Goal: Transaction & Acquisition: Obtain resource

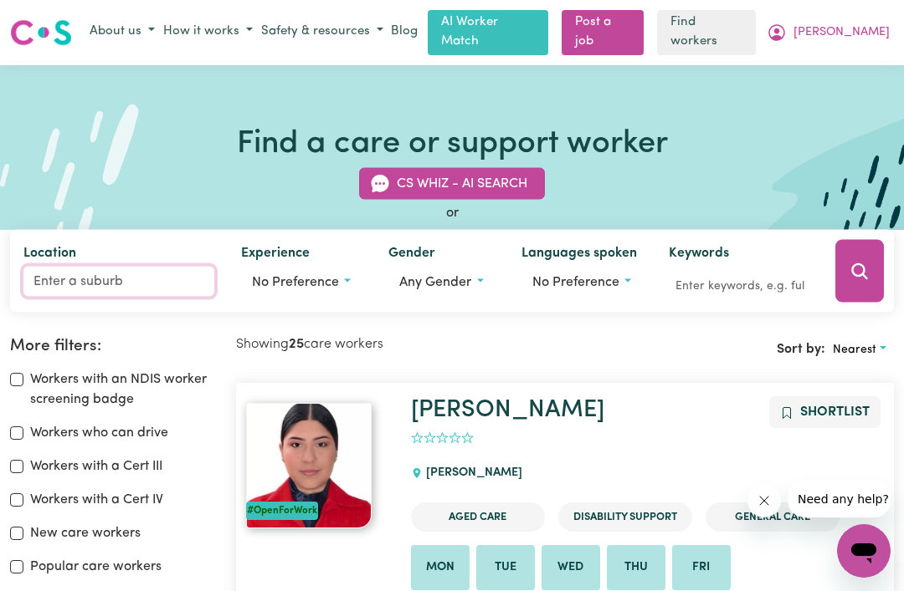
click at [142, 286] on input "Location" at bounding box center [118, 282] width 191 height 30
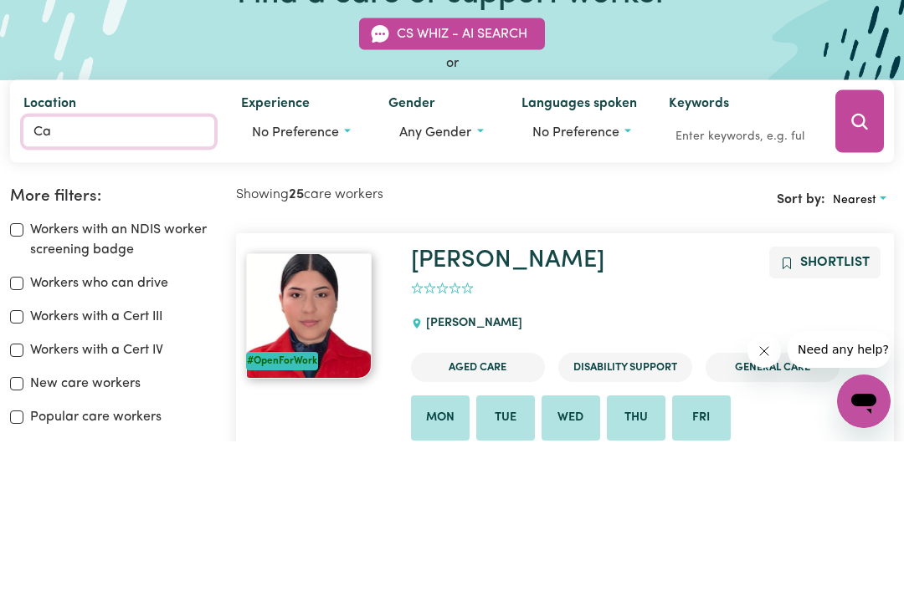
type input "Car"
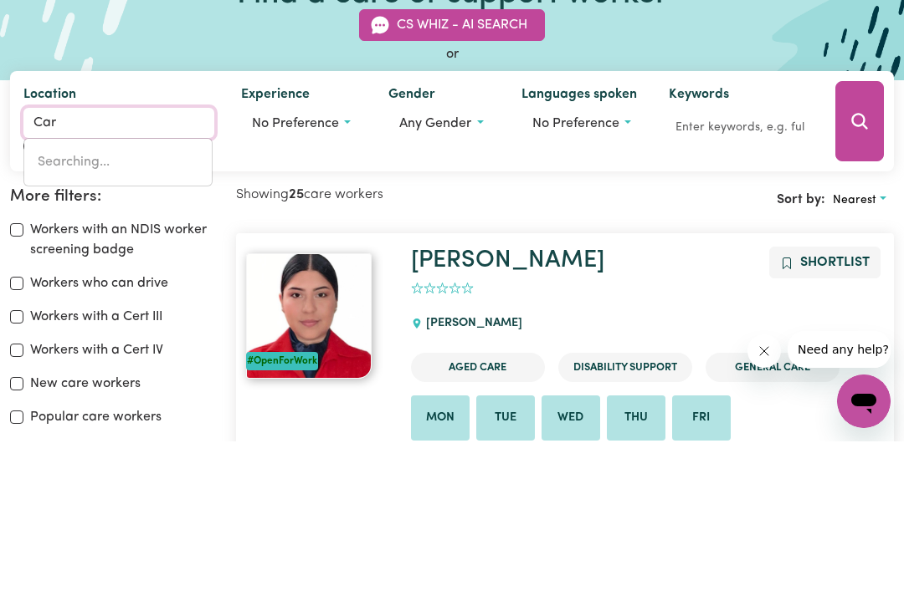
type input "CarABAN, Western Australia, 6041"
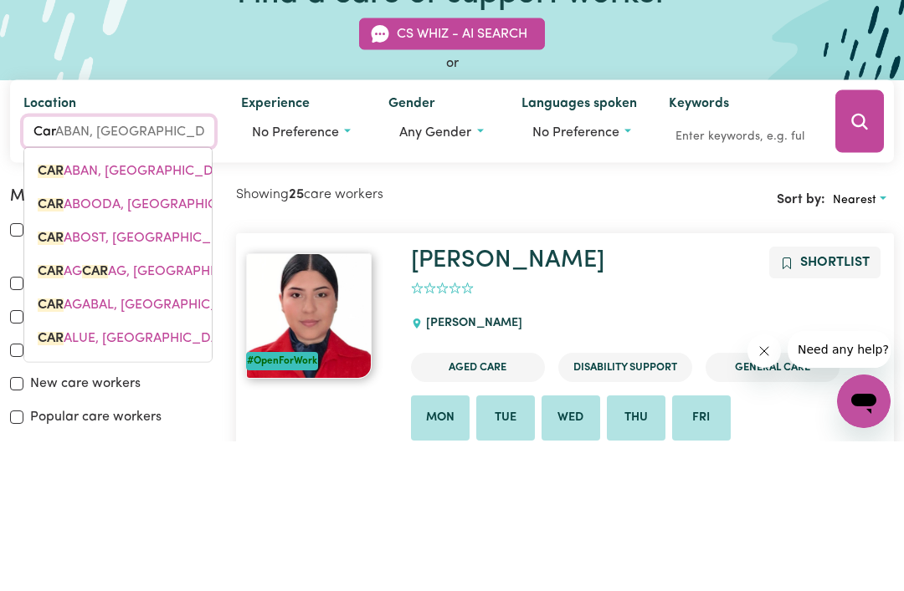
type input "Cari"
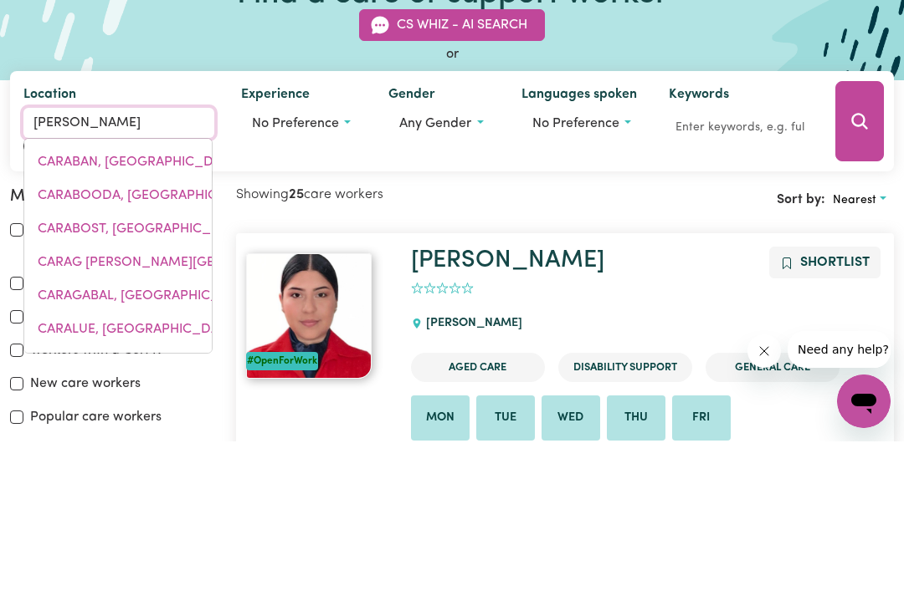
type input "CariNA, Queensland, 4152"
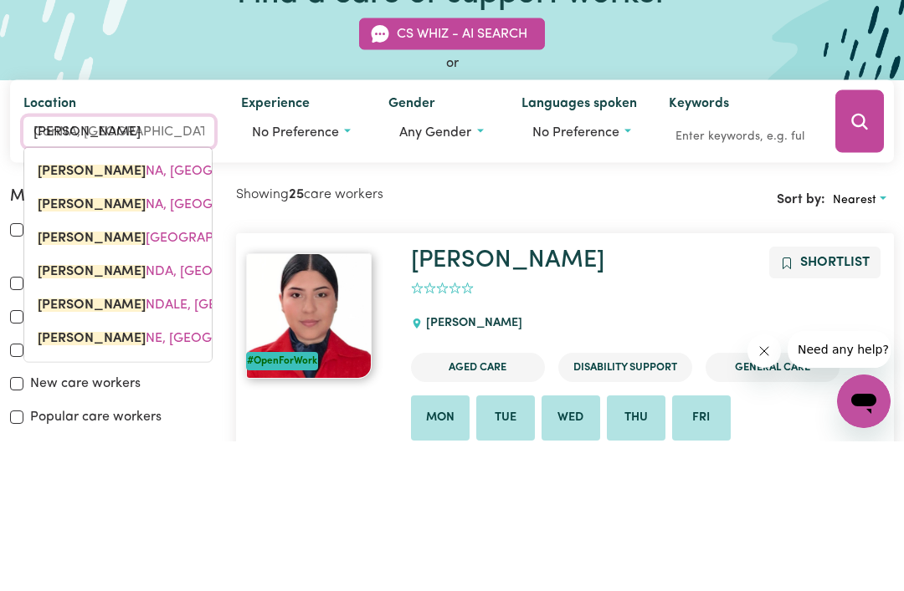
type input "Carin"
type input "CarinA, Queensland, 4152"
type input "Carind"
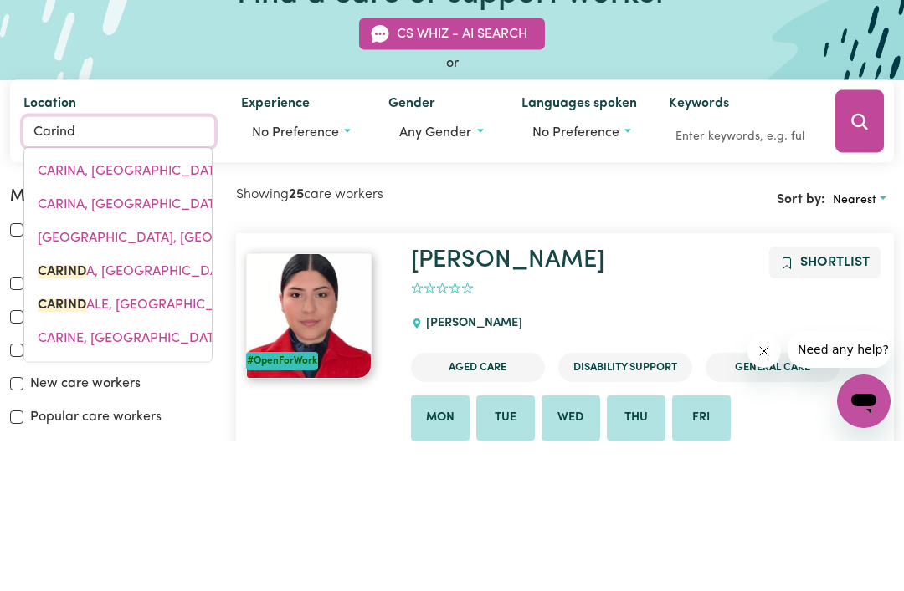
type input "CarindA, New South Wales, 2831"
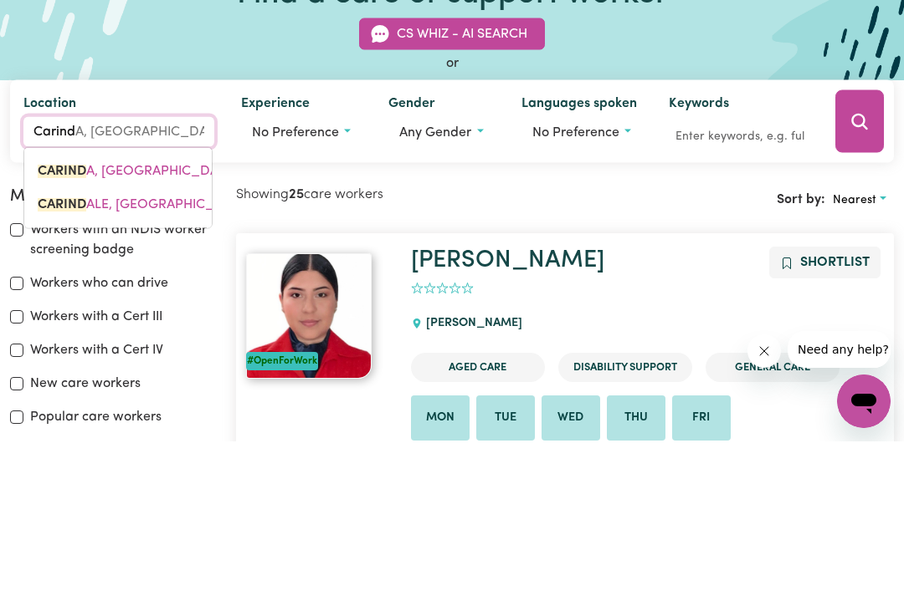
click at [157, 338] on link "CARIND ALE, Queensland, 4152" at bounding box center [117, 354] width 187 height 33
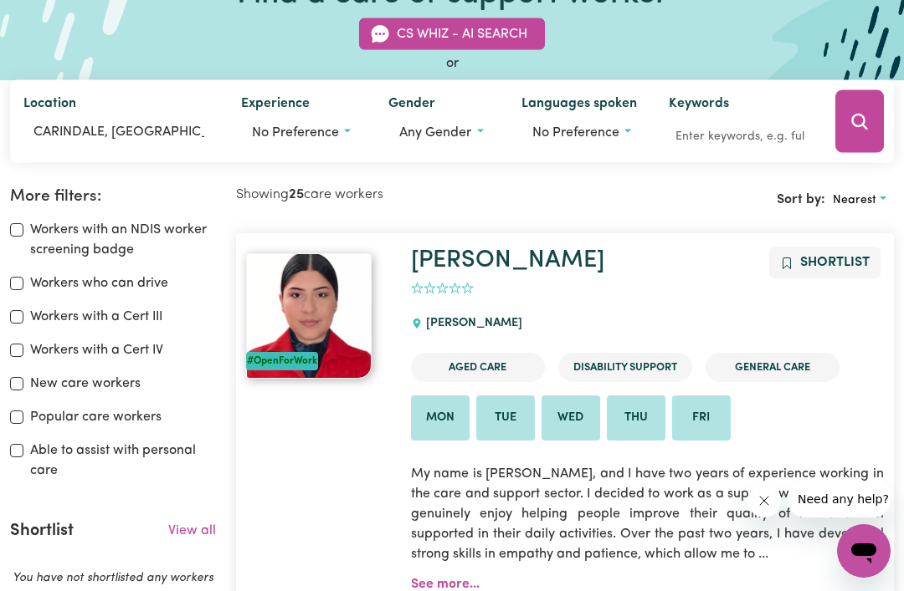
click at [55, 447] on label "Able to assist with personal care" at bounding box center [123, 461] width 186 height 40
click at [23, 447] on input "Able to assist with personal care" at bounding box center [16, 450] width 13 height 13
checkbox input "true"
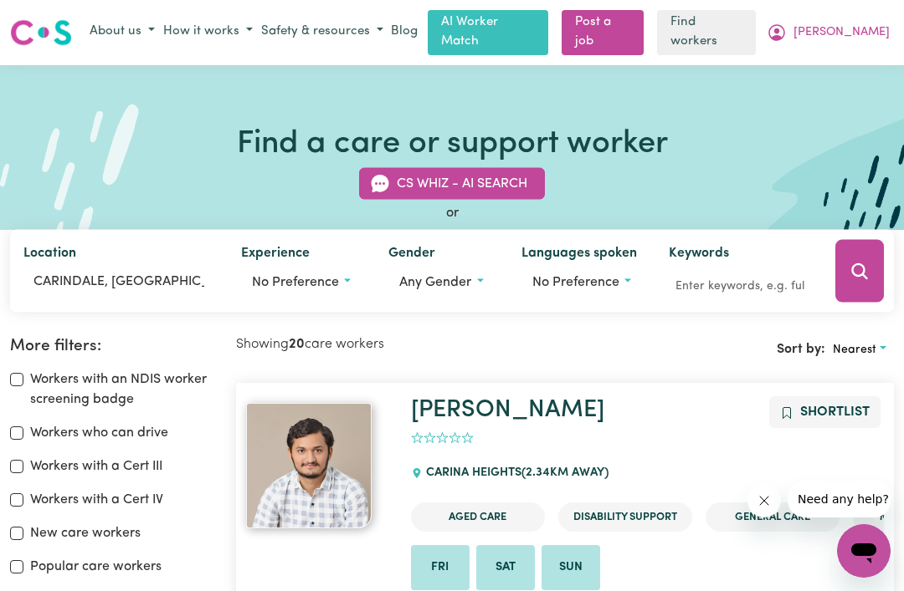
click at [597, 404] on link "[PERSON_NAME]" at bounding box center [507, 410] width 193 height 24
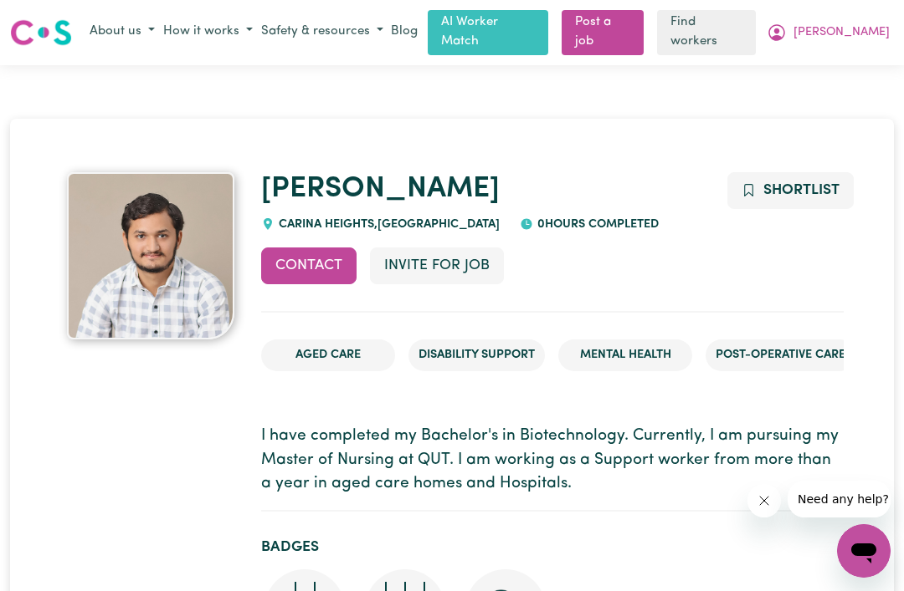
click at [311, 259] on button "Contact" at bounding box center [308, 266] width 95 height 37
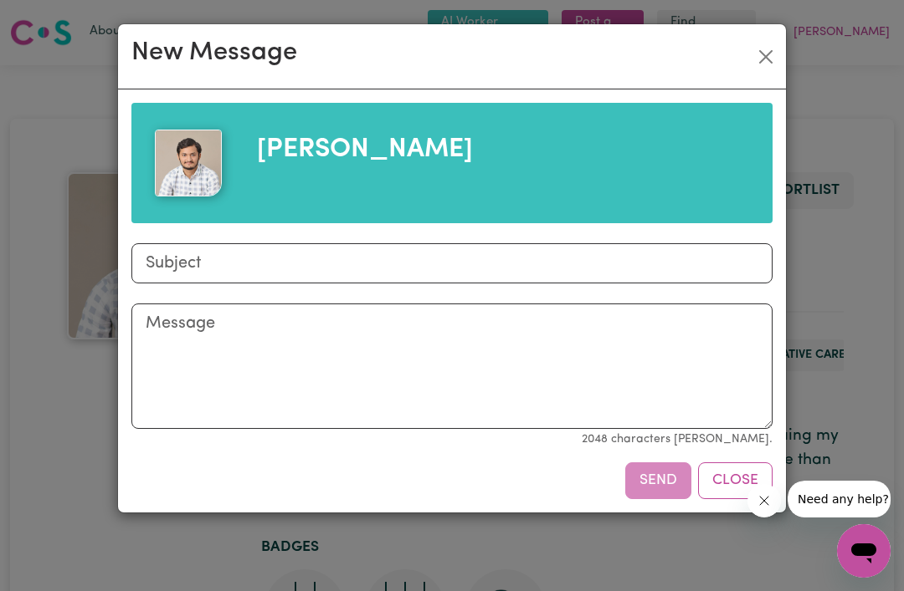
click at [760, 57] on button "Close" at bounding box center [765, 57] width 27 height 27
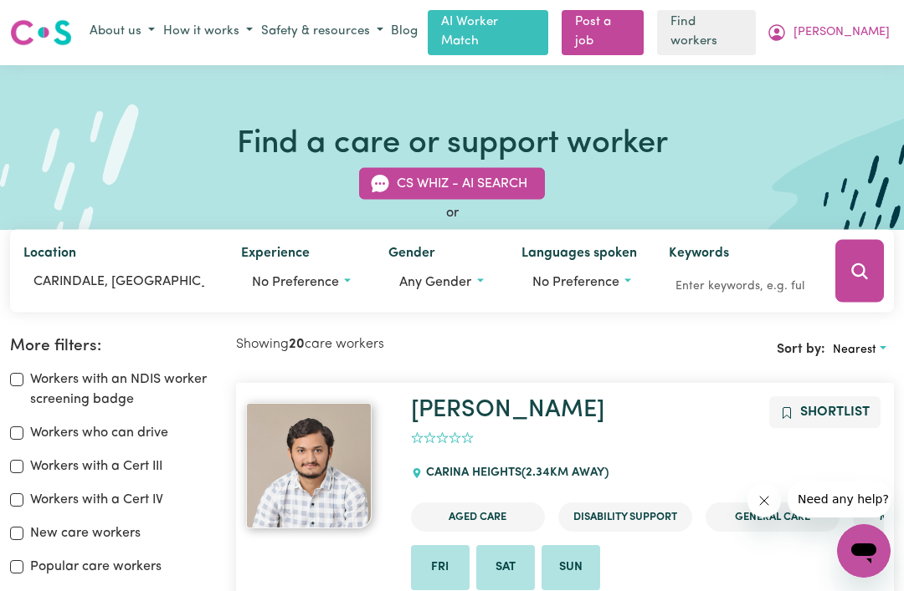
click at [308, 288] on button "No preference" at bounding box center [301, 283] width 120 height 32
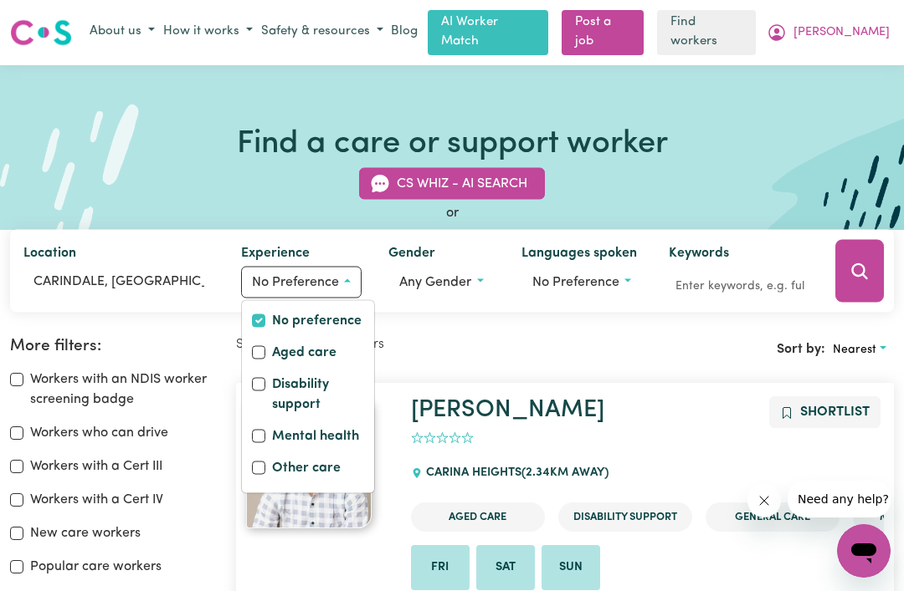
click at [272, 386] on label "Disability support" at bounding box center [318, 397] width 92 height 44
click at [265, 386] on input "Disability support" at bounding box center [258, 384] width 13 height 13
checkbox input "true"
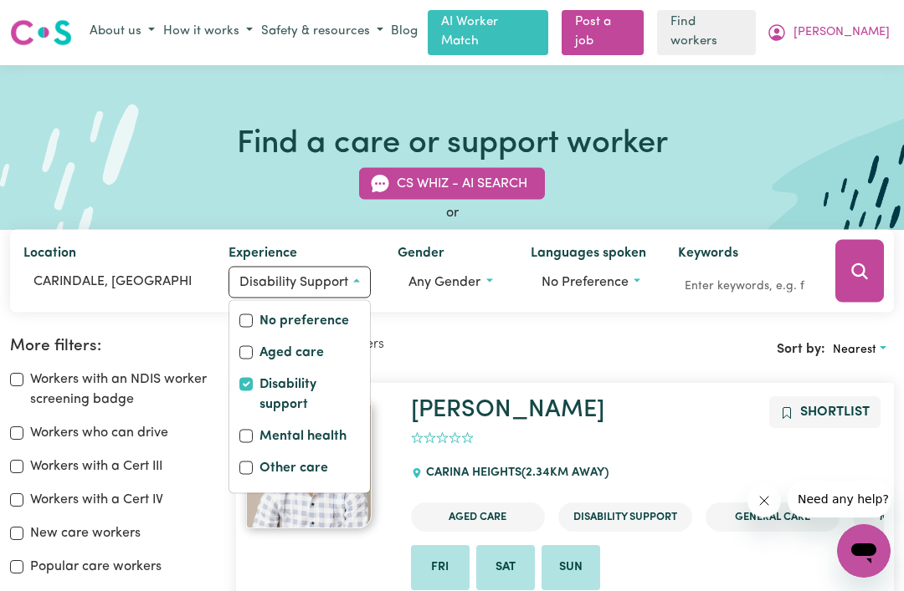
checkbox input "false"
click at [262, 346] on label "Aged care" at bounding box center [291, 354] width 64 height 23
click at [253, 346] on input "Aged care" at bounding box center [245, 352] width 13 height 13
checkbox input "true"
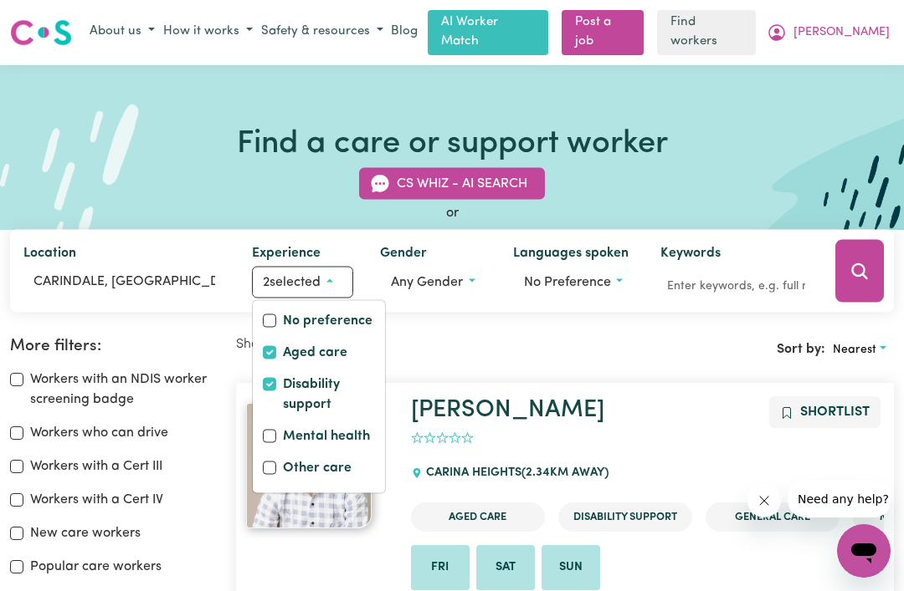
click at [858, 284] on button "Search" at bounding box center [859, 271] width 49 height 63
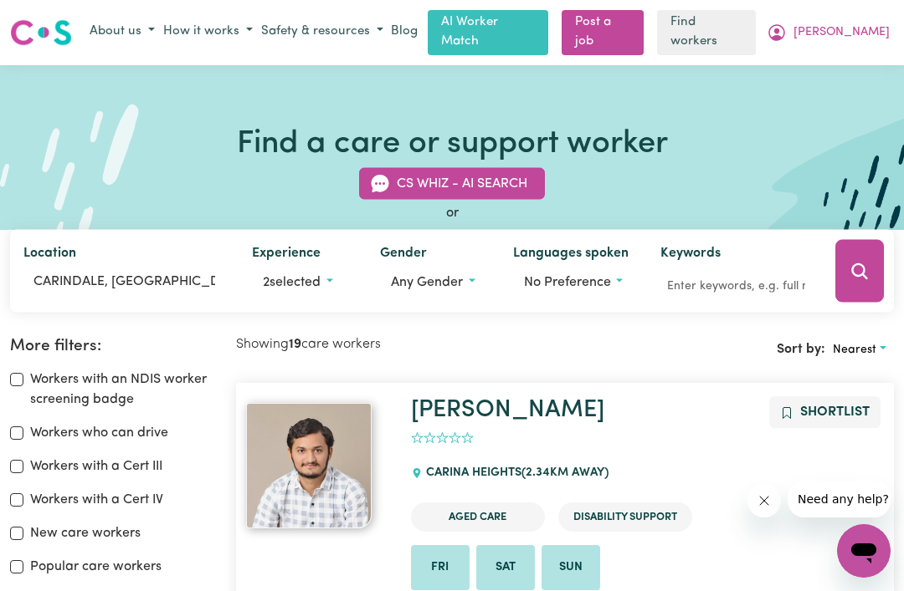
click at [314, 283] on button "2 selected" at bounding box center [302, 283] width 101 height 32
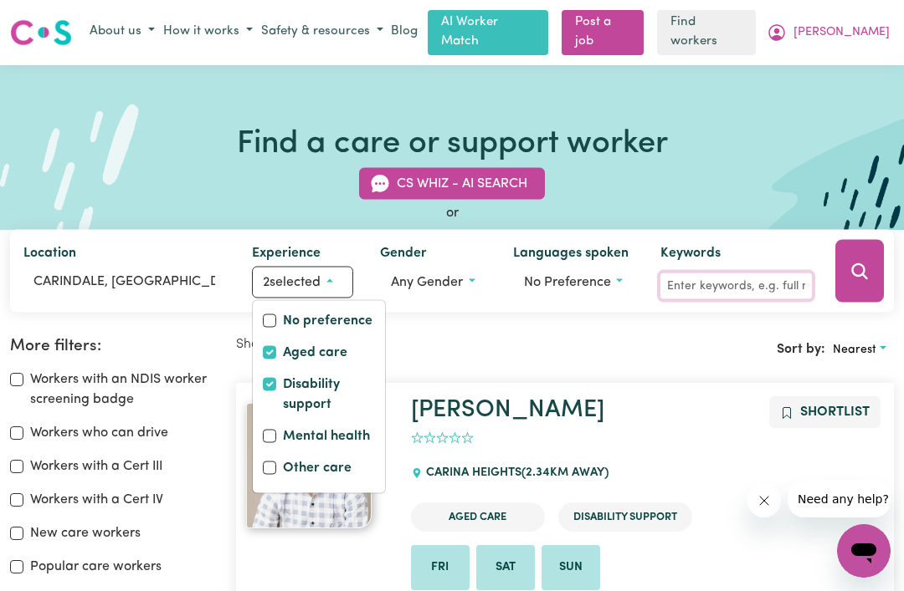
click at [739, 284] on input "Keywords" at bounding box center [735, 287] width 151 height 26
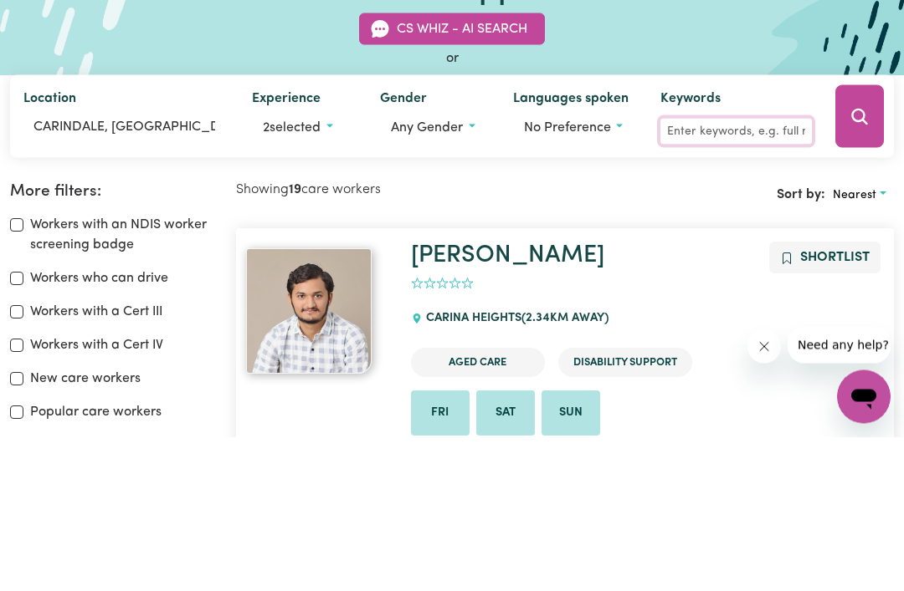
click at [846, 240] on button "Search" at bounding box center [859, 271] width 49 height 63
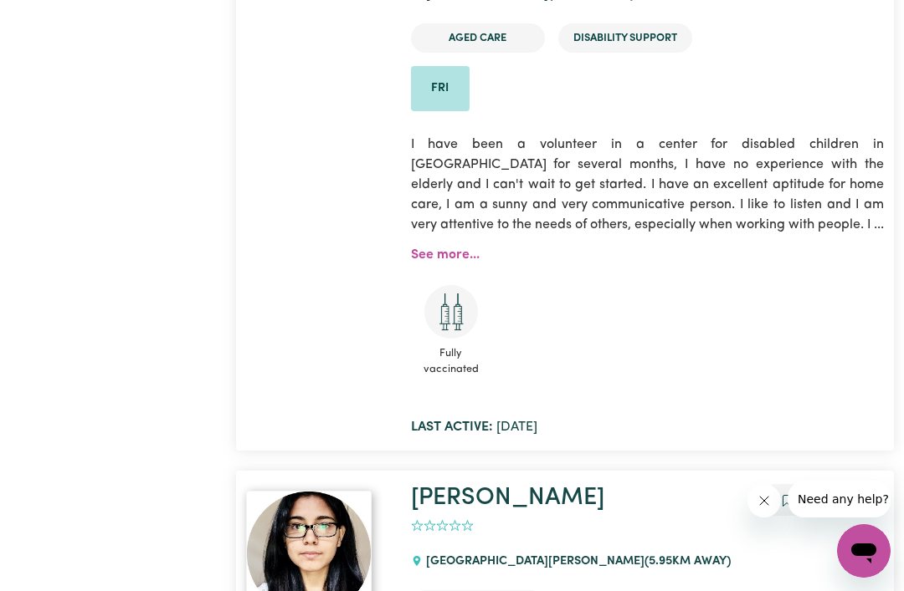
scroll to position [7838, 0]
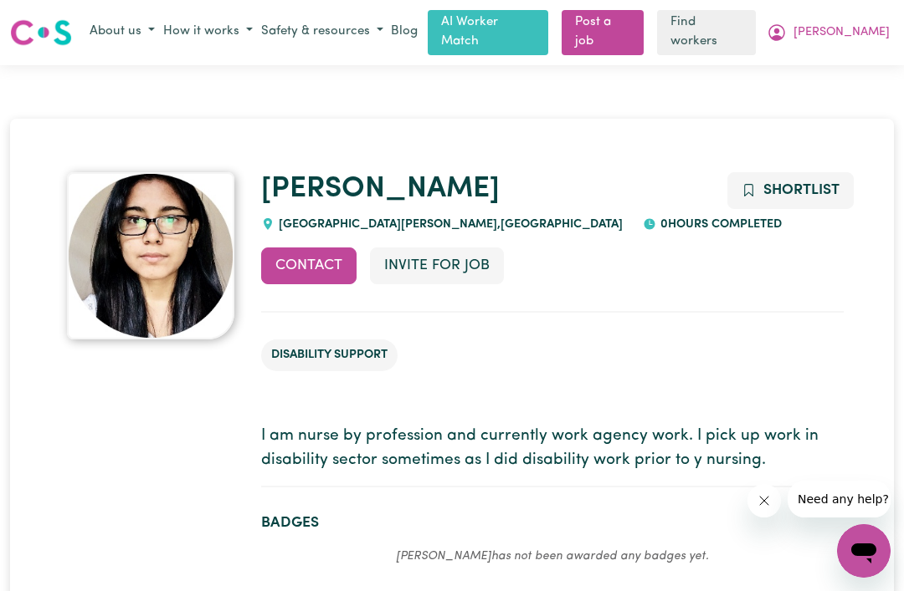
click at [798, 187] on span "Shortlist" at bounding box center [801, 190] width 76 height 14
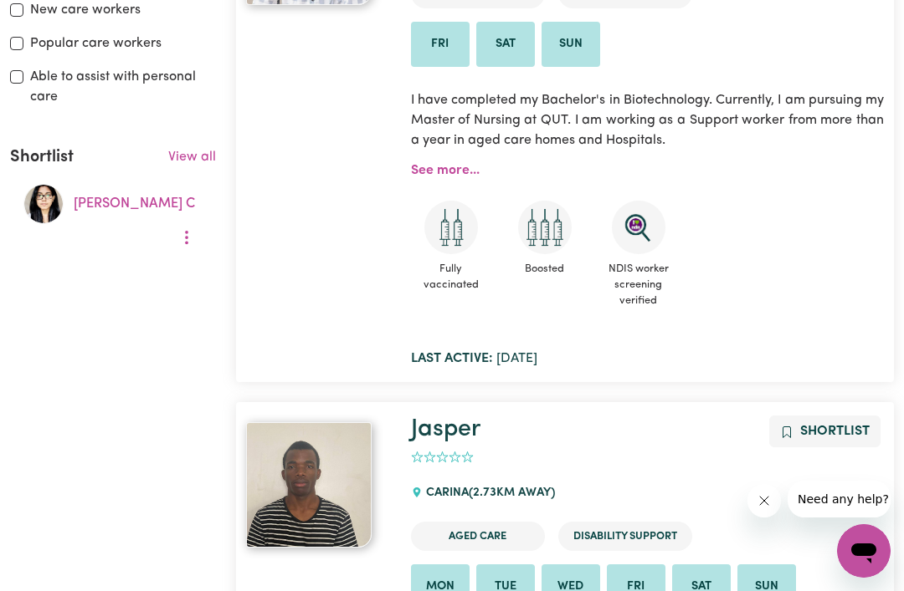
scroll to position [522, 0]
